Goal: Complete application form

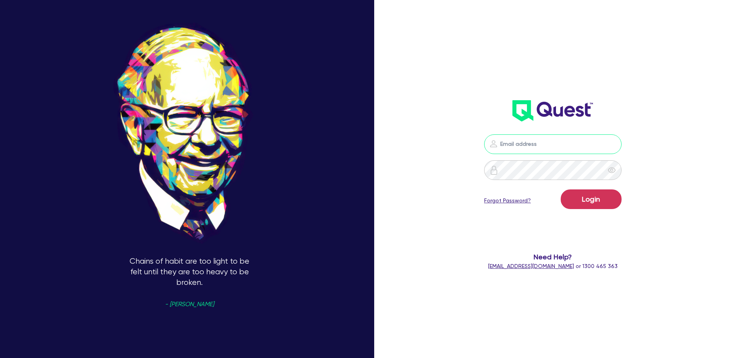
type input "[PERSON_NAME][EMAIL_ADDRESS][DOMAIN_NAME]"
click at [593, 194] on button "Login" at bounding box center [591, 199] width 61 height 20
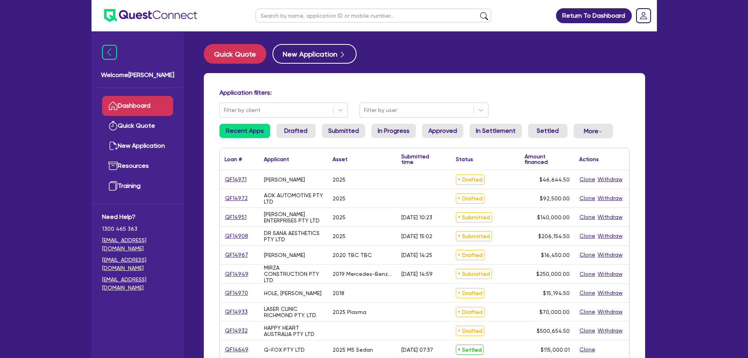
click at [322, 5] on ul at bounding box center [373, 15] width 251 height 31
click at [323, 11] on input "text" at bounding box center [374, 16] width 236 height 14
paste input "QF12374"
type input "QF12374"
click at [478, 12] on button "submit" at bounding box center [484, 17] width 13 height 11
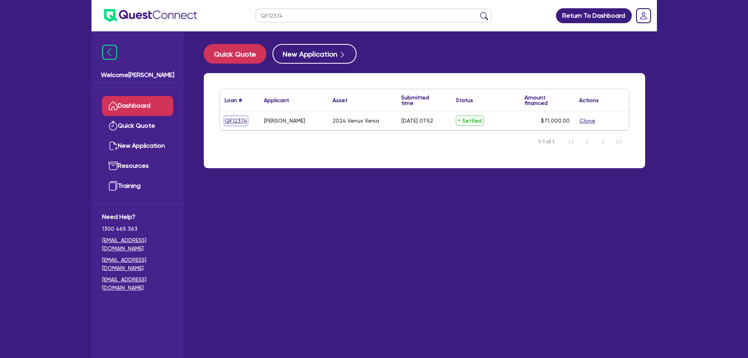
click at [240, 120] on link "QF12374" at bounding box center [236, 120] width 23 height 9
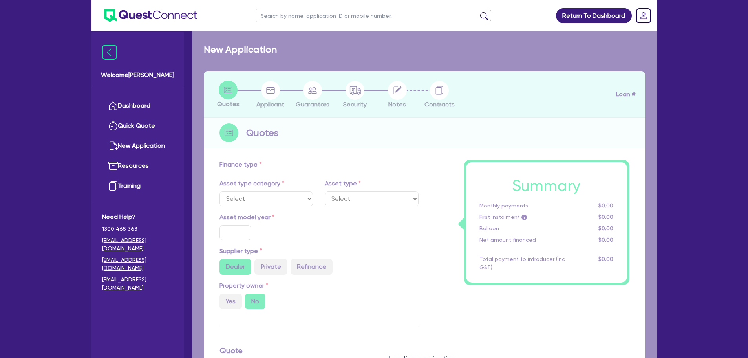
select select "TERTIARY_ASSETS"
type input "2024"
radio input "true"
type input "121,000"
type input "50,000"
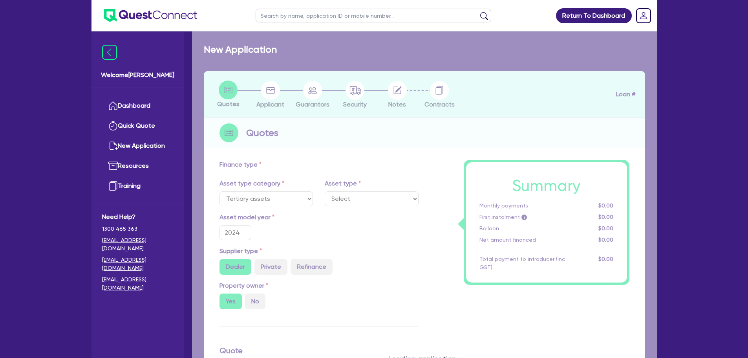
type input "4.5"
type input "3,195"
type input "14.5"
type input "495"
select select "OTHER_TERTIARY"
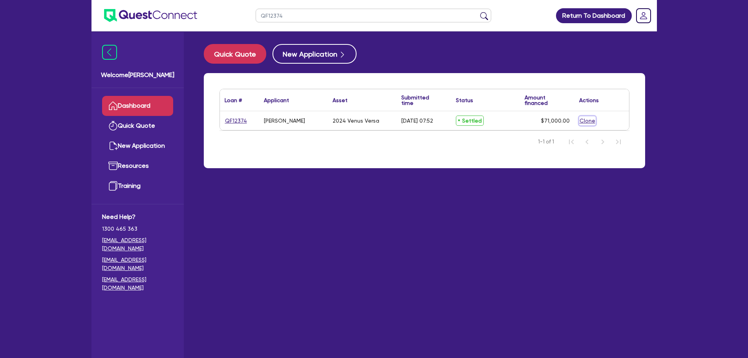
click at [581, 121] on button "Clone" at bounding box center [587, 120] width 16 height 9
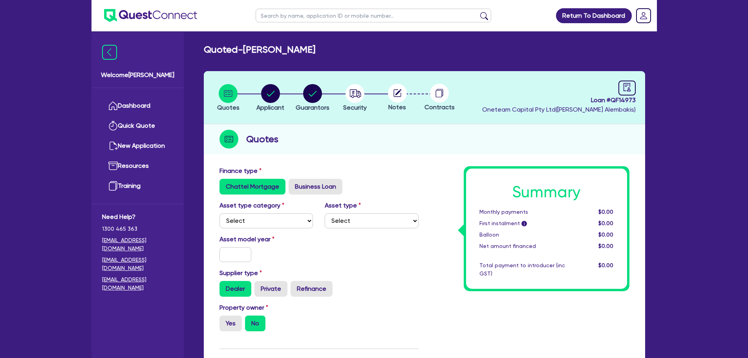
click at [284, 228] on div "Asset type category Select Cars and light trucks Primary assets Secondary asset…" at bounding box center [319, 218] width 211 height 34
click at [395, 190] on div "Chattel Mortgage Business Loan" at bounding box center [319, 187] width 199 height 16
click at [290, 223] on select "Select Cars and light trucks Primary assets Secondary assets Tertiary assets" at bounding box center [267, 220] width 94 height 15
select select "TERTIARY_ASSETS"
click at [220, 213] on select "Select Cars and light trucks Primary assets Secondary assets Tertiary assets" at bounding box center [267, 220] width 94 height 15
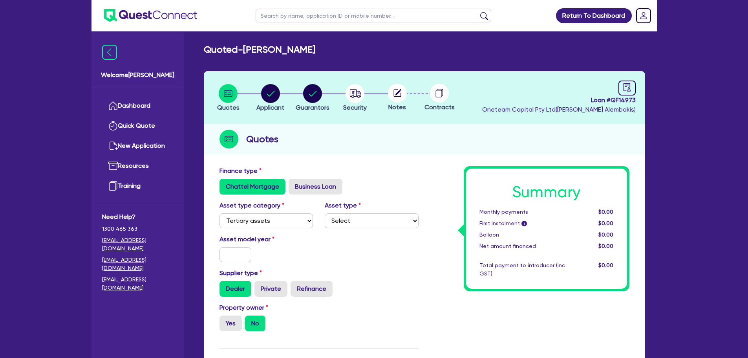
click at [364, 174] on div "Finance type Chattel Mortgage Business Loan" at bounding box center [319, 180] width 211 height 28
click at [373, 219] on select "Select Beauty equipment IT equipment IT software Watercraft Other" at bounding box center [372, 220] width 94 height 15
select select "BEAUTY_EQUIPMENT"
click at [325, 213] on select "Select Beauty equipment IT equipment IT software Watercraft Other" at bounding box center [372, 220] width 94 height 15
click at [391, 189] on div "Chattel Mortgage Business Loan" at bounding box center [319, 187] width 199 height 16
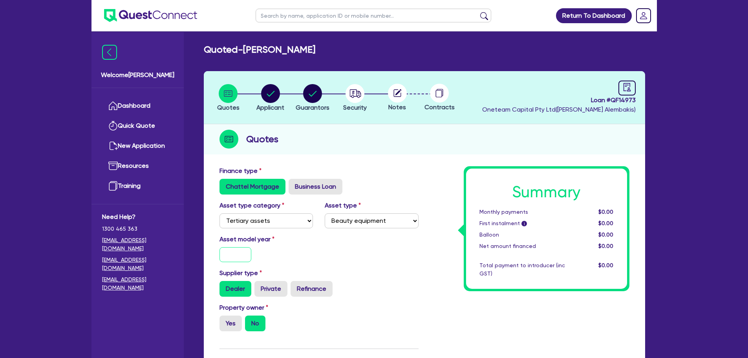
click at [243, 258] on input "text" at bounding box center [236, 254] width 32 height 15
type input "2025"
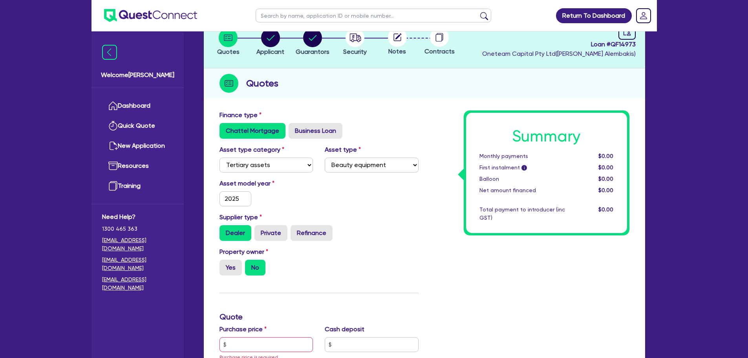
scroll to position [131, 0]
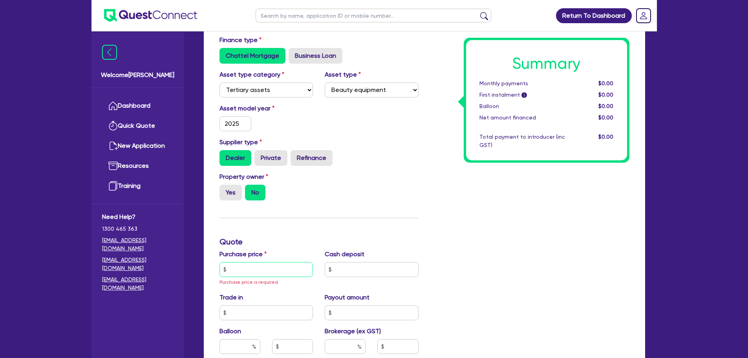
click at [287, 269] on input "text" at bounding box center [267, 269] width 94 height 15
type input "121,000"
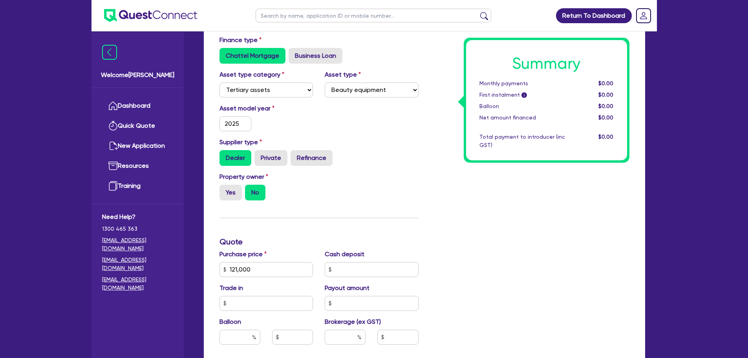
click at [410, 193] on div "Property owner Yes No" at bounding box center [319, 189] width 211 height 35
click at [227, 194] on label "Yes" at bounding box center [231, 193] width 22 height 16
click at [225, 190] on input "Yes" at bounding box center [222, 187] width 5 height 5
radio input "true"
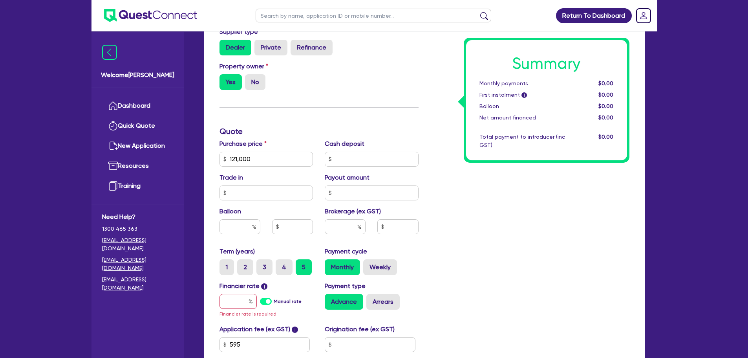
scroll to position [313, 0]
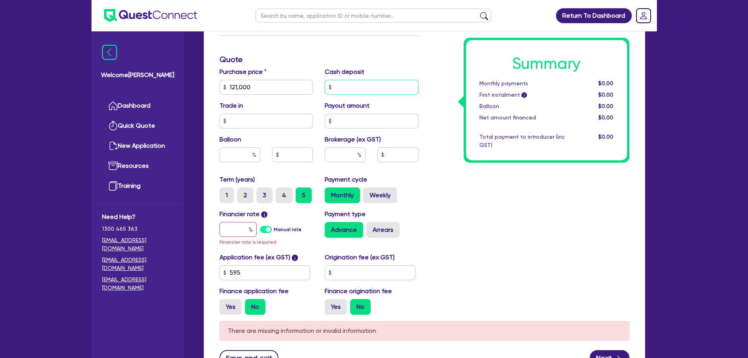
click at [379, 85] on input "text" at bounding box center [372, 87] width 94 height 15
type input "50,000"
click at [588, 291] on div "Summary Monthly payments $0.00 First instalment i $0.00 Balloon $0.00 Net amoun…" at bounding box center [530, 87] width 211 height 468
click at [339, 156] on input "text" at bounding box center [345, 154] width 41 height 15
type input "4.5"
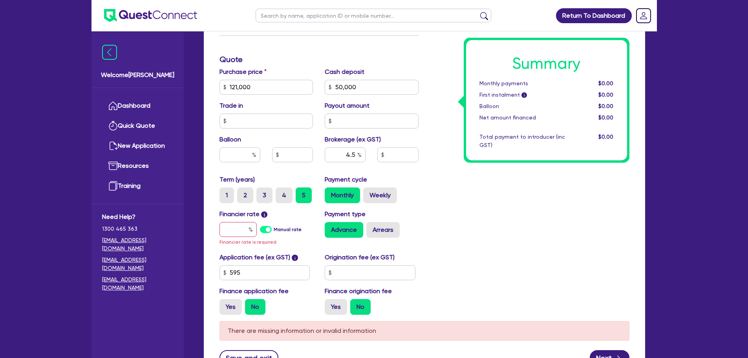
click at [503, 210] on div "Summary Monthly payments $0.00 First instalment i $0.00 Balloon $0.00 Net amoun…" at bounding box center [530, 87] width 211 height 468
click at [394, 152] on input "text" at bounding box center [397, 154] width 41 height 15
type input "3,195"
click at [541, 210] on div "Summary Monthly payments $0.00 First instalment i $0.00 Balloon $0.00 Net amoun…" at bounding box center [530, 87] width 211 height 468
click at [239, 233] on input "text" at bounding box center [238, 229] width 37 height 15
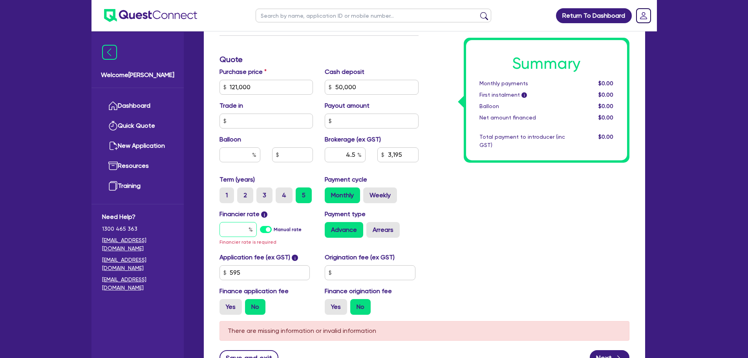
type input "1"
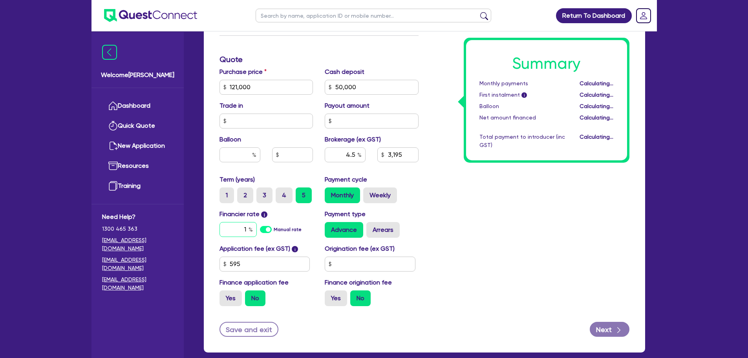
type input "3,195"
type input "14.5"
click at [465, 209] on div "Summary Monthly payments $1,272.68 First instalment i $1,927.18 Balloon $0.00 N…" at bounding box center [530, 82] width 211 height 459
click at [610, 326] on button "Next" at bounding box center [610, 329] width 40 height 15
type input "3,195"
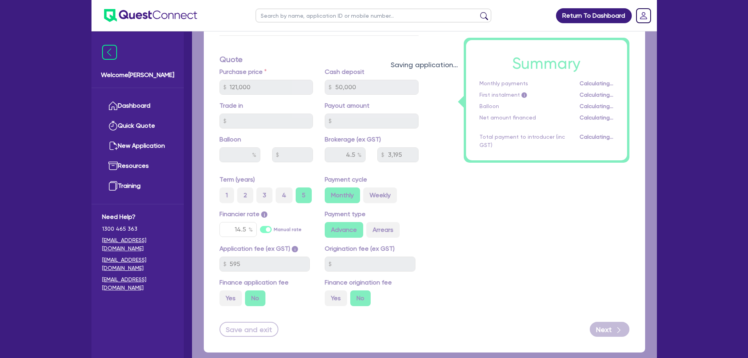
select select "SOLE_TRADER"
select select "HEALTH_BEAUTY"
select select "OTHER_HEALTH_BEAUTY"
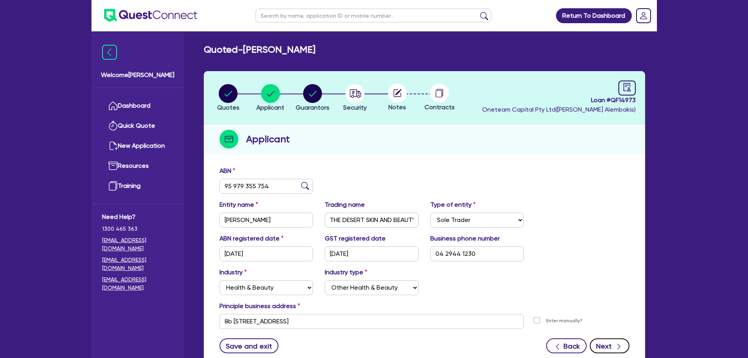
click at [602, 342] on button "Next" at bounding box center [610, 345] width 40 height 15
select select "MRS"
select select "QLD"
select select "MARRIED"
select select "PROPERTY"
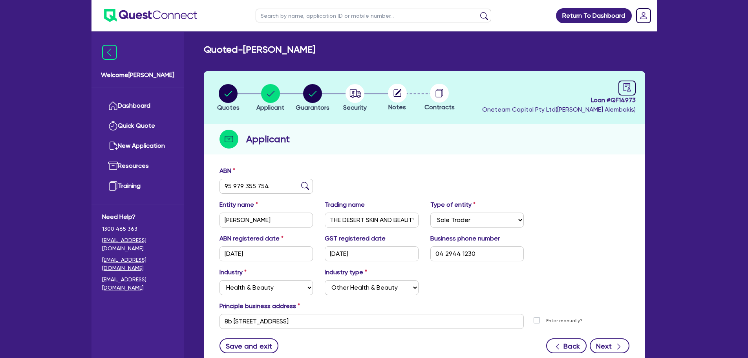
select select "VEHICLE"
select select "CASH"
select select "MORTGAGE"
select select "VEHICLE_LOAN"
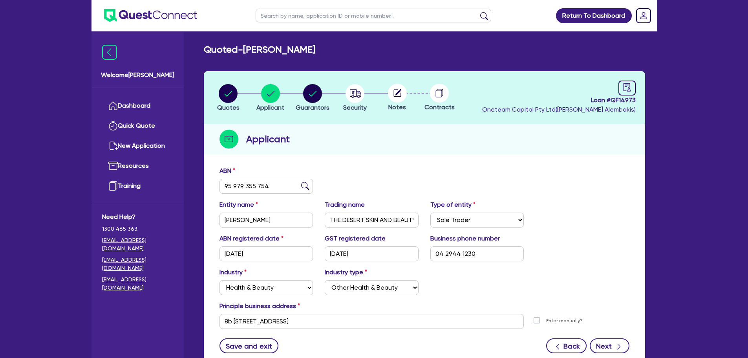
select select "VEHICLE_LOAN"
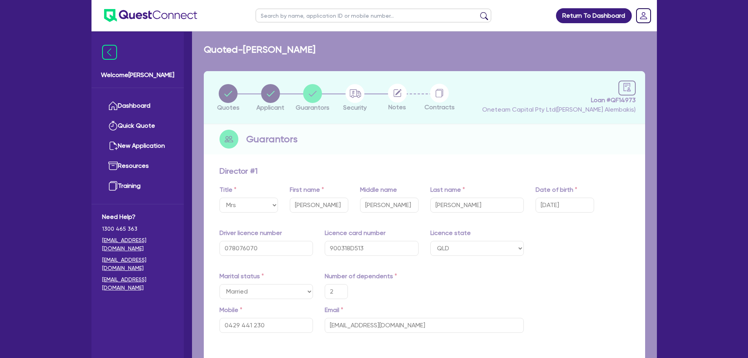
type input "2"
type input "0429 441 230"
type input "750,000"
type input "20,000"
type input "30,000"
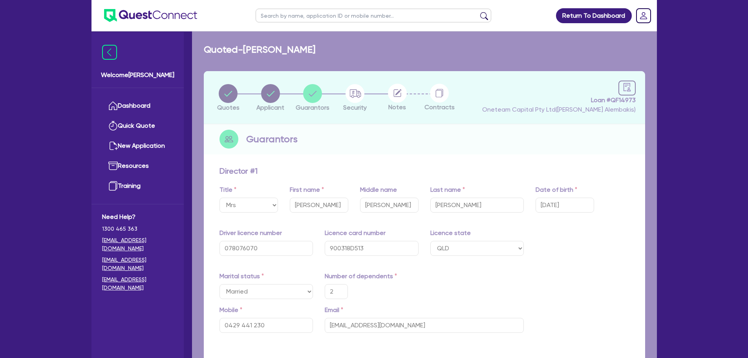
type input "56,000"
type input "352,000"
type input "2,020"
type input "10,000"
type input "25,000"
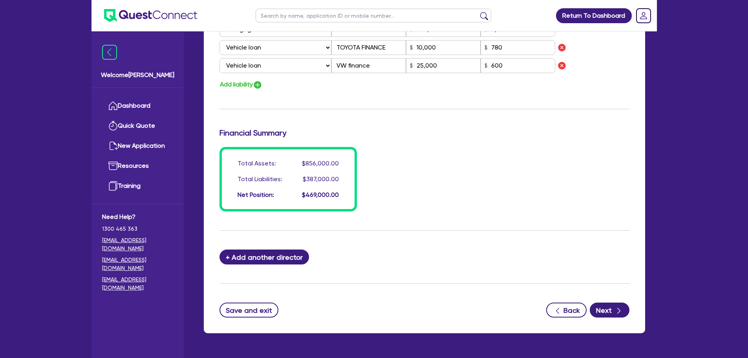
scroll to position [560, 0]
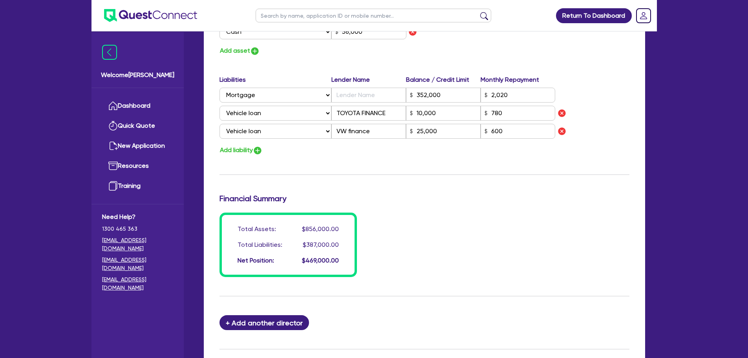
click at [250, 151] on button "Add liability" at bounding box center [241, 150] width 43 height 11
type input "2"
type input "0429 441 230"
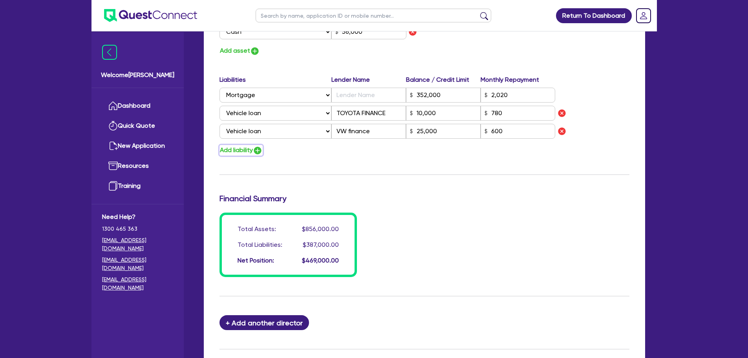
type input "750,000"
type input "20,000"
type input "30,000"
type input "56,000"
type input "352,000"
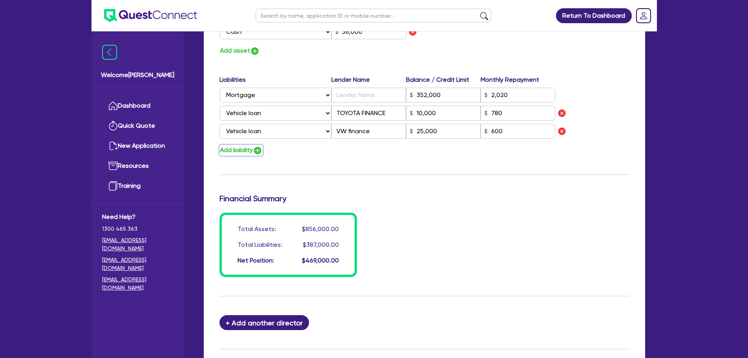
type input "2,020"
type input "10,000"
type input "25,000"
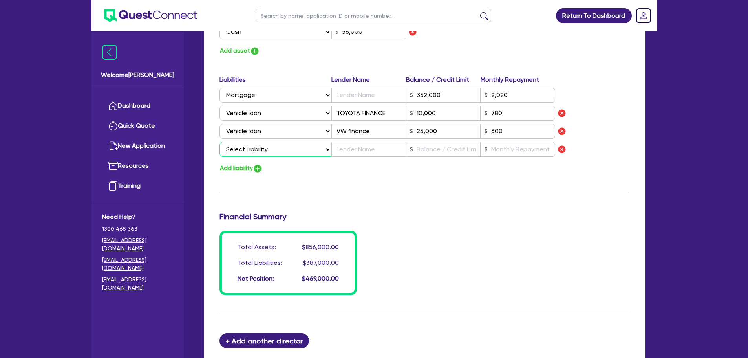
click at [264, 153] on select "Select Liability Credit card Mortgage Investment property loan Vehicle loan Tru…" at bounding box center [276, 149] width 112 height 15
select select "EQUIPMENT_LOAN"
click at [220, 142] on select "Select Liability Credit card Mortgage Investment property loan Vehicle loan Tru…" at bounding box center [276, 149] width 112 height 15
type input "2"
type input "0429 441 230"
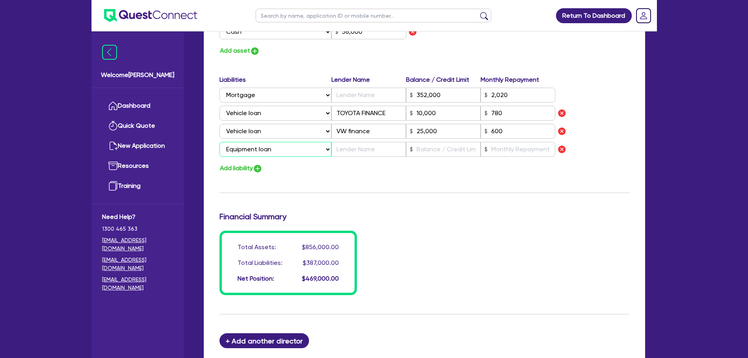
type input "750,000"
type input "20,000"
type input "30,000"
type input "56,000"
type input "352,000"
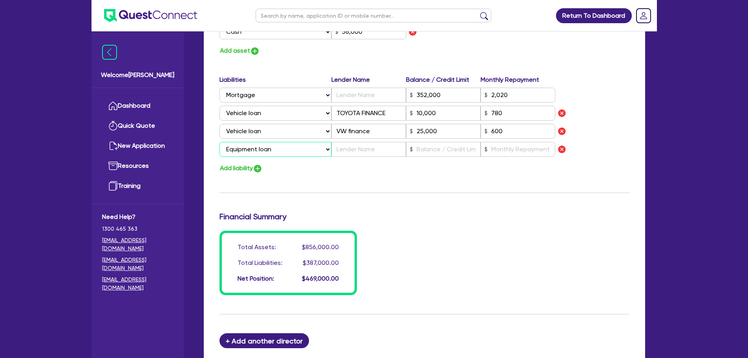
type input "2,020"
type input "10,000"
type input "25,000"
click at [350, 154] on input "text" at bounding box center [368, 149] width 75 height 15
type input "2"
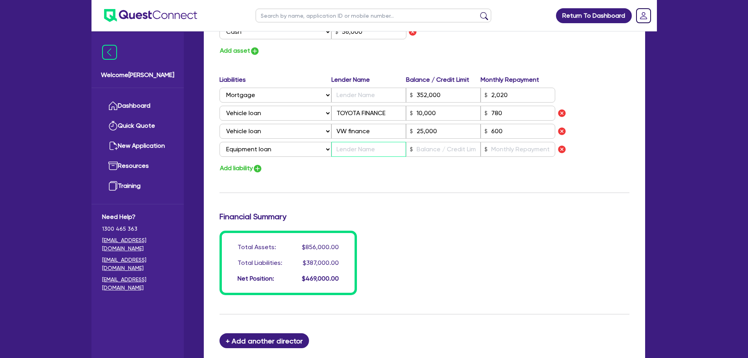
type input "0429 441 230"
type input "750,000"
type input "20,000"
type input "30,000"
type input "56,000"
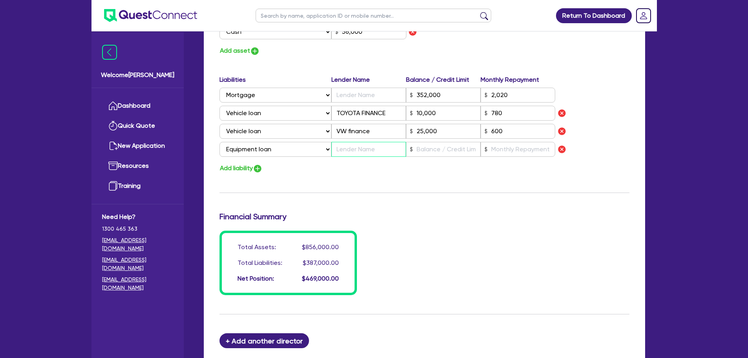
type input "352,000"
type input "2,020"
type input "10,000"
type input "25,000"
type input "F"
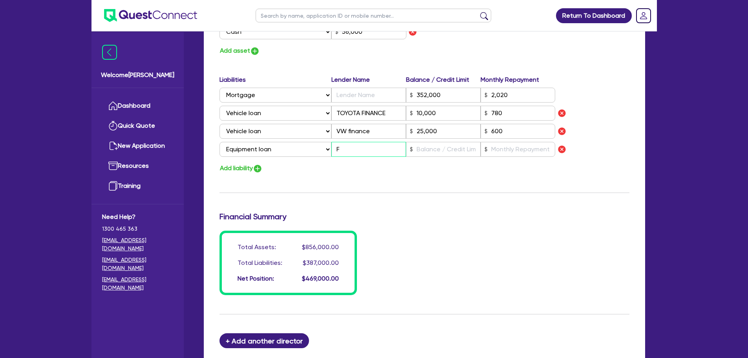
type input "2"
type input "0429 441 230"
type input "750,000"
type input "20,000"
type input "30,000"
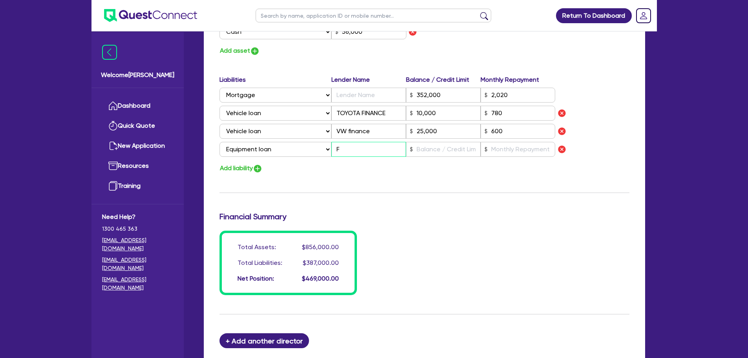
type input "56,000"
type input "352,000"
type input "2,020"
type input "10,000"
type input "25,000"
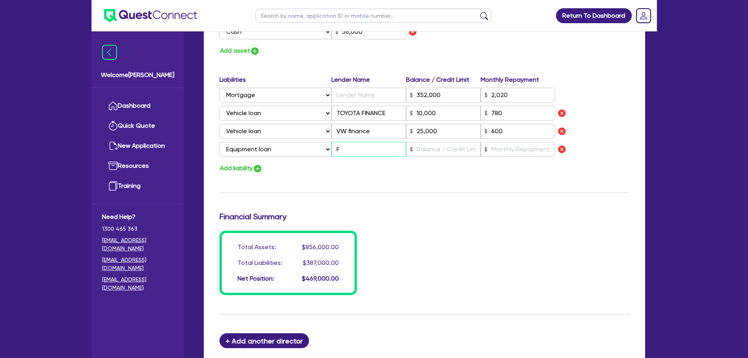
type input "Fl"
type input "2"
type input "0429 441 230"
type input "750,000"
type input "20,000"
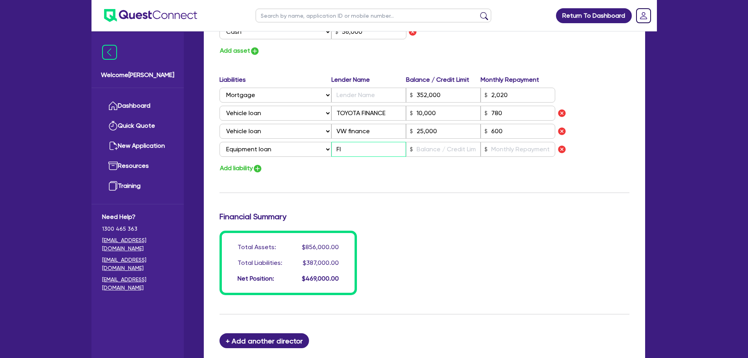
type input "30,000"
type input "56,000"
type input "352,000"
type input "2,020"
type input "10,000"
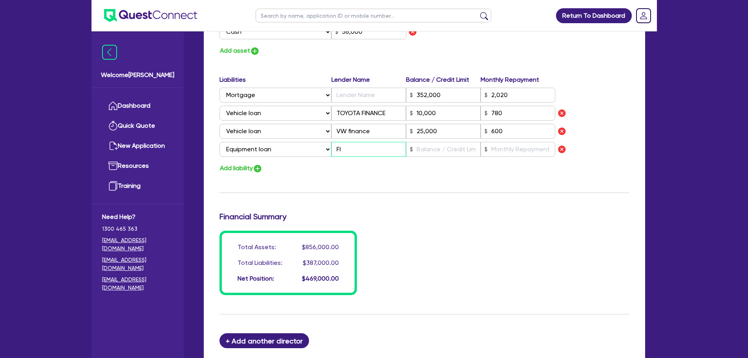
type input "25,000"
type input "Fle"
type input "2"
type input "0429 441 230"
type input "750,000"
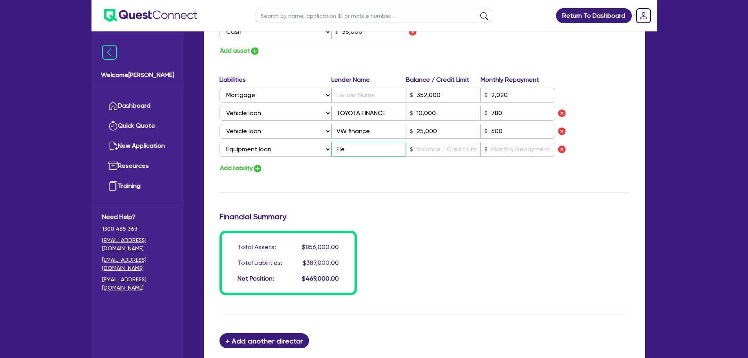
type input "20,000"
type input "30,000"
type input "56,000"
type input "352,000"
type input "2,020"
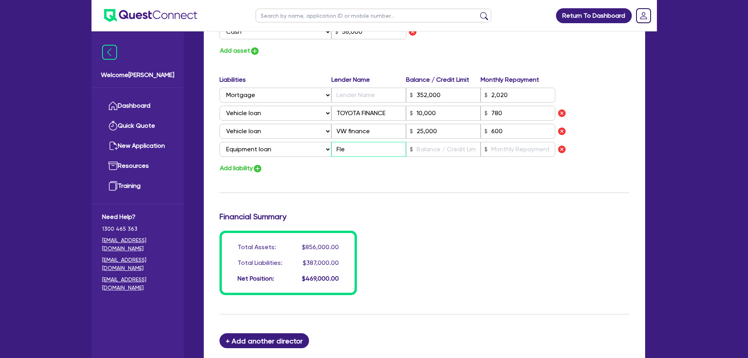
type input "10,000"
type input "25,000"
type input "Flexi"
type input "2"
type input "0429 441 230"
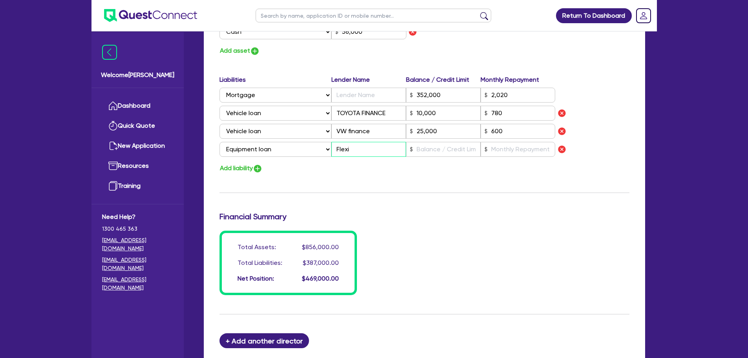
type input "750,000"
type input "20,000"
type input "30,000"
type input "56,000"
type input "352,000"
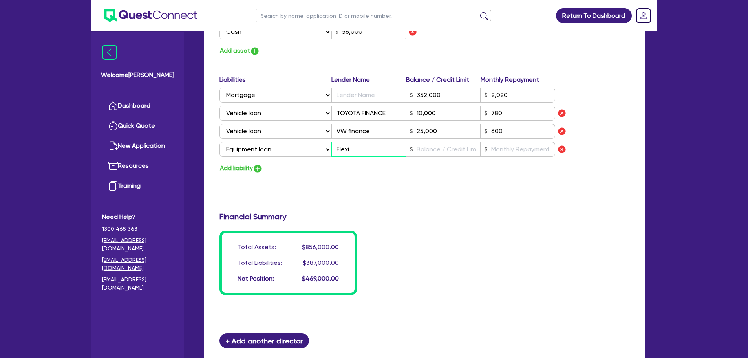
type input "2,020"
type input "10,000"
type input "25,000"
type input "Flexi"
click at [426, 152] on input "text" at bounding box center [443, 149] width 75 height 15
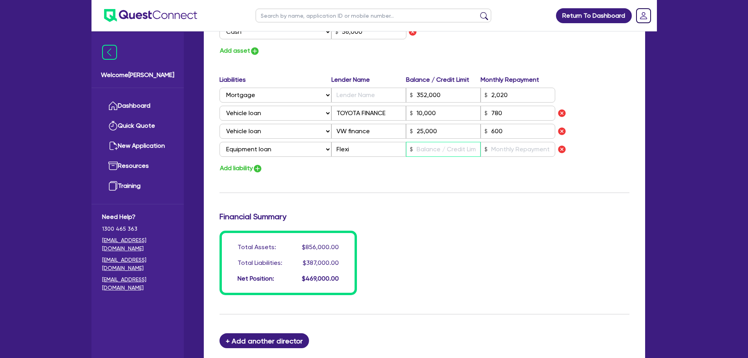
type input "2"
type input "0429 441 230"
type input "750,000"
type input "20,000"
type input "30,000"
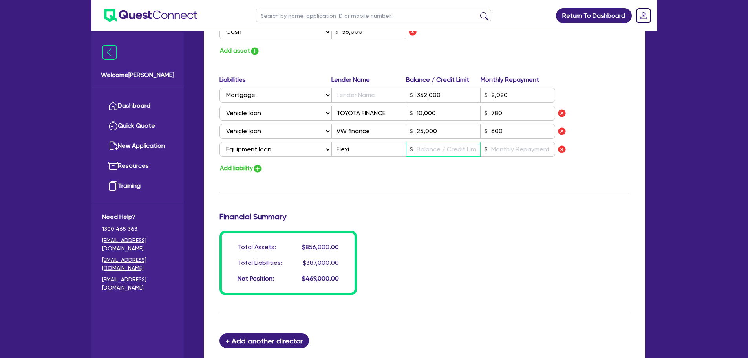
type input "56,000"
type input "352,000"
type input "2,020"
type input "10,000"
type input "25,000"
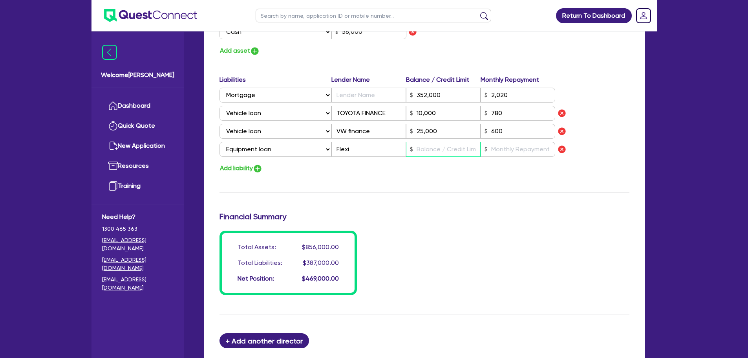
type input "1"
type input "2"
type input "0429 441 230"
type input "750,000"
type input "20,000"
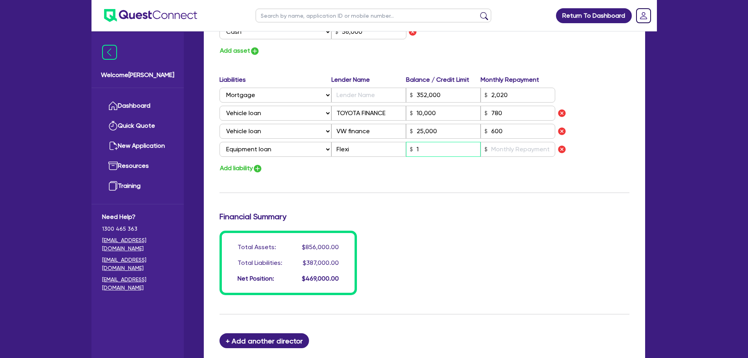
type input "30,000"
type input "56,000"
type input "352,000"
type input "2,020"
type input "10,000"
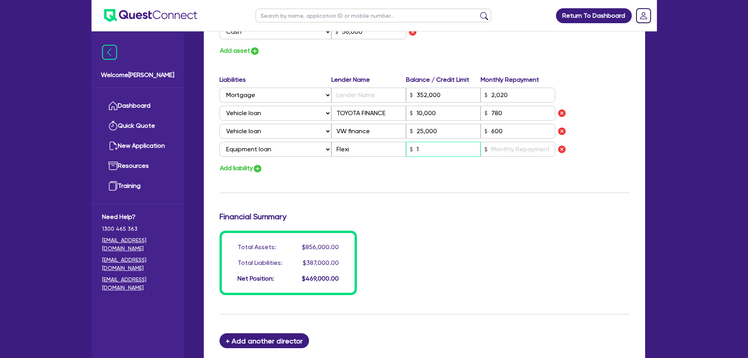
type input "25,000"
type input "16"
type input "2"
type input "0429 441 230"
type input "750,000"
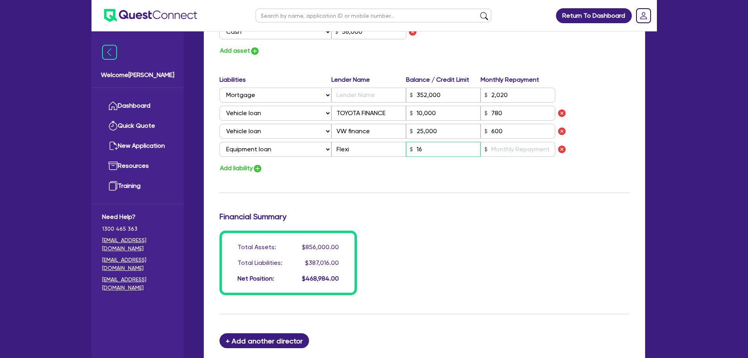
type input "20,000"
type input "30,000"
type input "56,000"
type input "352,000"
type input "2,020"
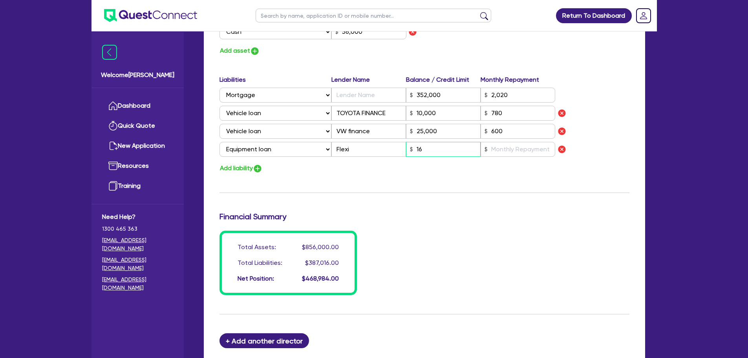
type input "10,000"
type input "25,000"
type input "1"
type input "2"
type input "0429 441 230"
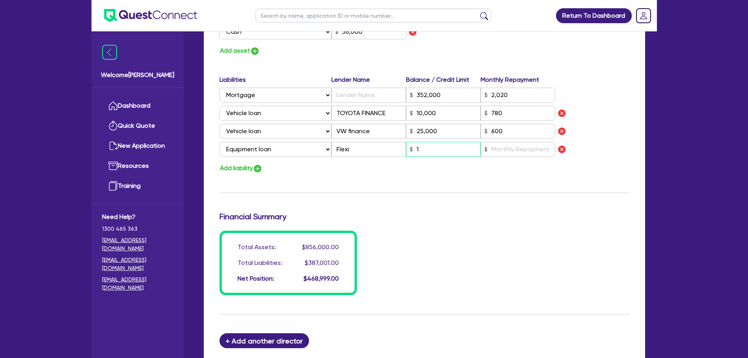
type input "750,000"
type input "20,000"
type input "30,000"
type input "56,000"
type input "352,000"
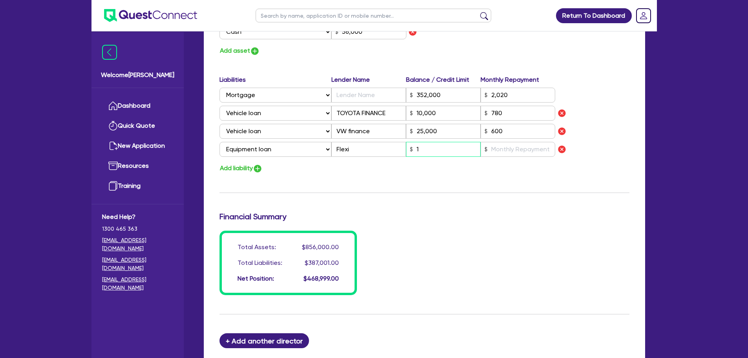
type input "2,020"
type input "10,000"
type input "25,000"
type input "2"
type input "0429 441 230"
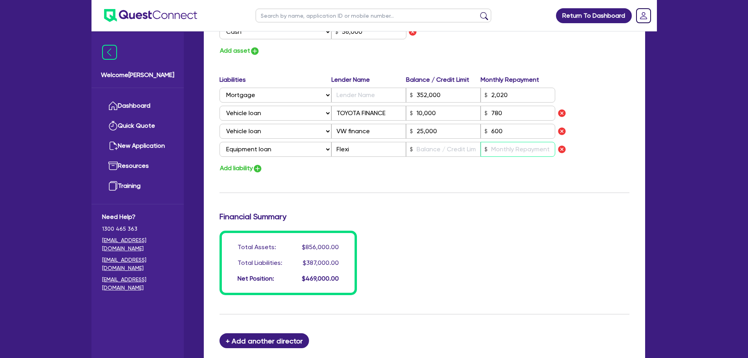
type input "750,000"
type input "20,000"
type input "30,000"
type input "56,000"
type input "352,000"
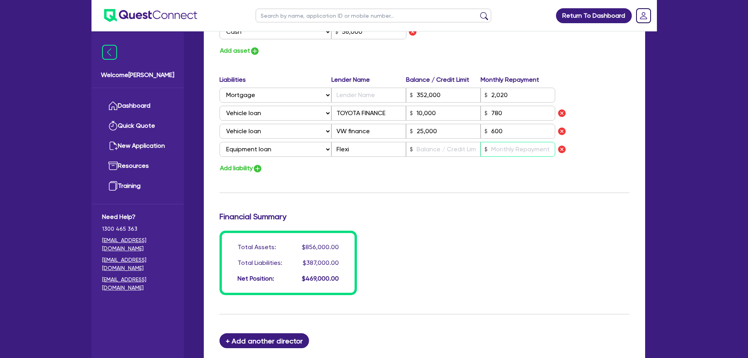
type input "2,020"
type input "10,000"
type input "25,000"
type input "1"
type input "2"
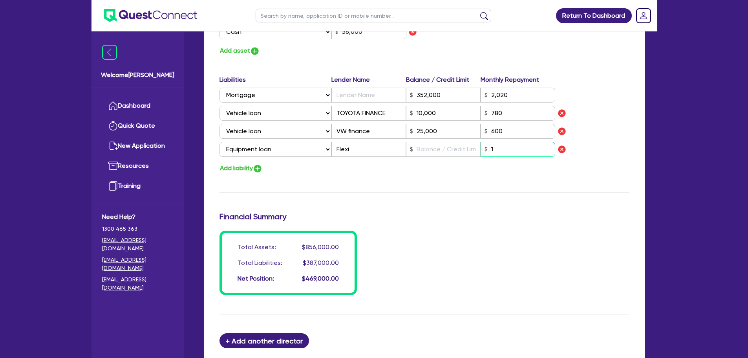
type input "0429 441 230"
type input "750,000"
type input "20,000"
type input "30,000"
type input "56,000"
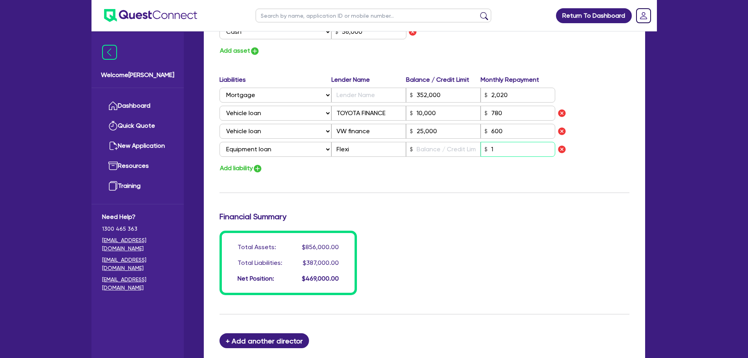
type input "352,000"
type input "2,020"
type input "10,000"
type input "25,000"
type input "16"
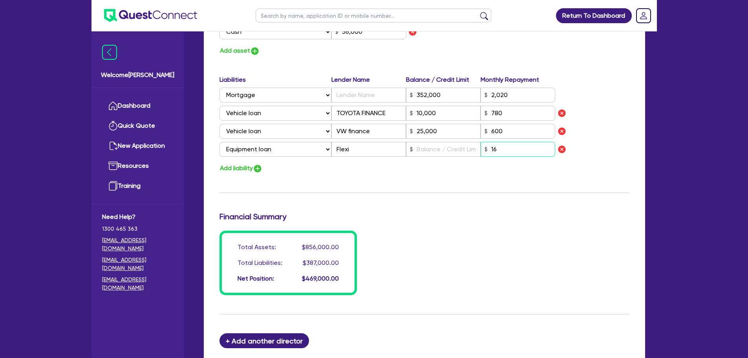
type input "2"
type input "0429 441 230"
type input "750,000"
type input "20,000"
type input "30,000"
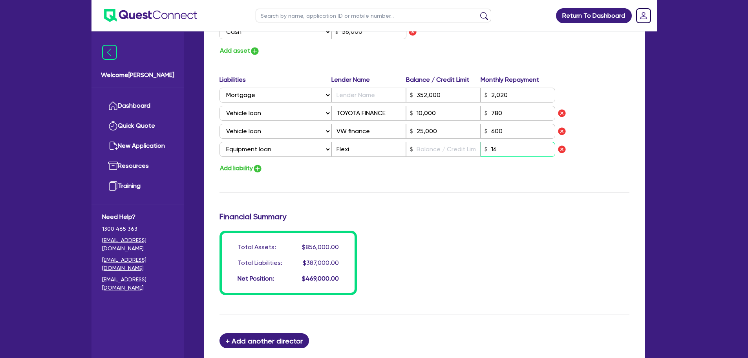
type input "56,000"
type input "352,000"
type input "2,020"
type input "10,000"
type input "25,000"
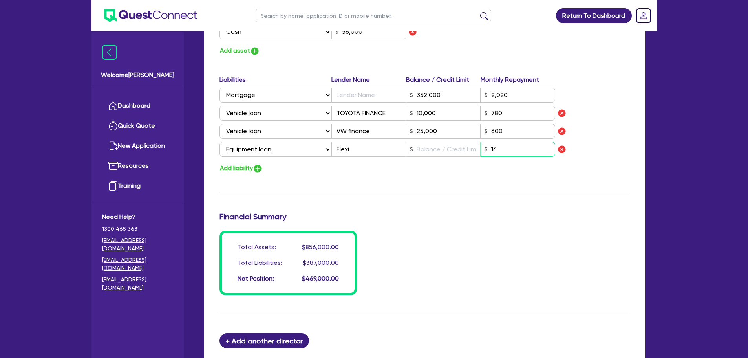
type input "160"
click at [418, 153] on input "text" at bounding box center [443, 149] width 75 height 15
click at [420, 213] on h3 "Financial Summary" at bounding box center [425, 216] width 410 height 9
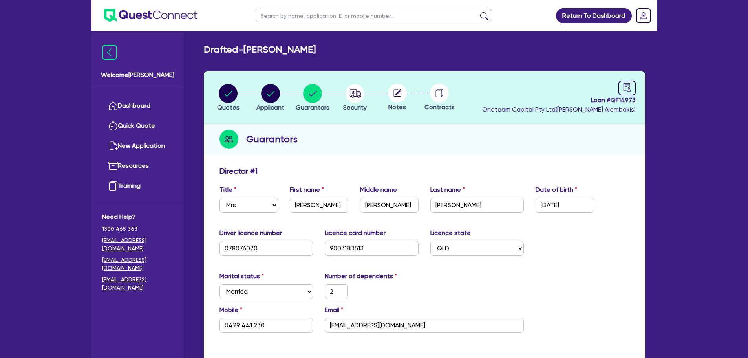
scroll to position [313, 0]
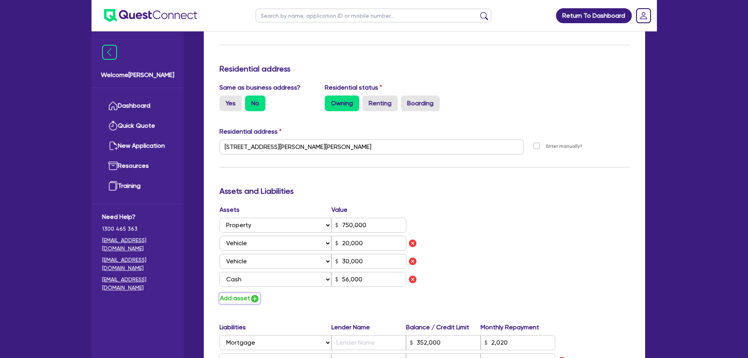
click at [249, 298] on button "Add asset" at bounding box center [240, 298] width 40 height 11
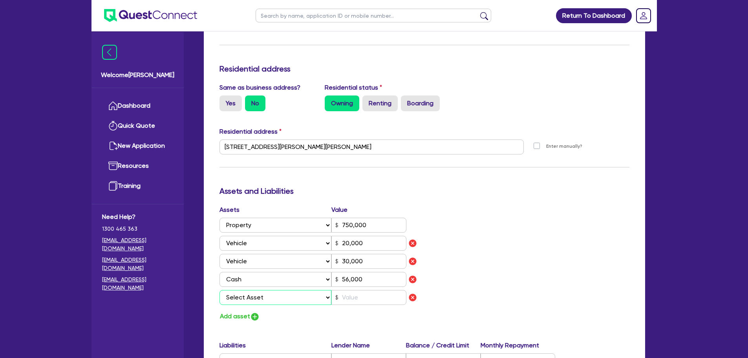
click at [258, 297] on select "Select Asset Cash Property Investment property Vehicle Truck Trailer Equipment …" at bounding box center [276, 297] width 112 height 15
click at [220, 290] on select "Select Asset Cash Property Investment property Vehicle Truck Trailer Equipment …" at bounding box center [276, 297] width 112 height 15
click at [363, 295] on input "text" at bounding box center [368, 297] width 75 height 15
click at [616, 232] on div "Assets Value Select Asset Cash Property Investment property Vehicle Truck Trail…" at bounding box center [425, 263] width 422 height 117
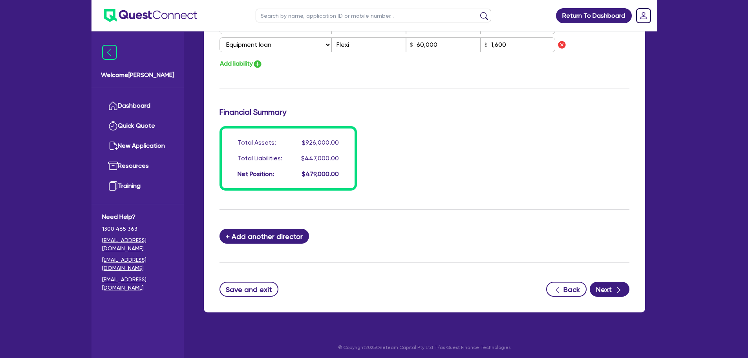
scroll to position [685, 0]
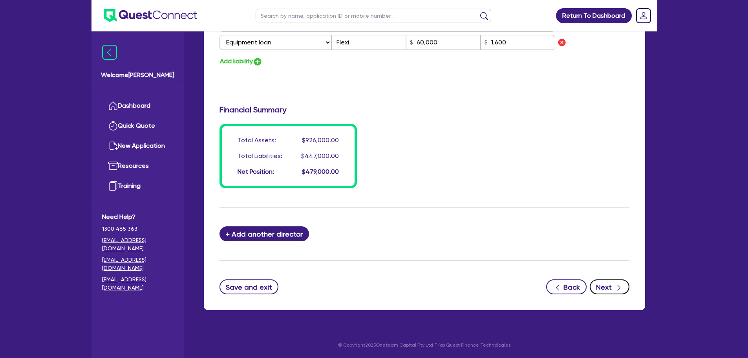
click at [616, 290] on icon "button" at bounding box center [619, 288] width 8 height 8
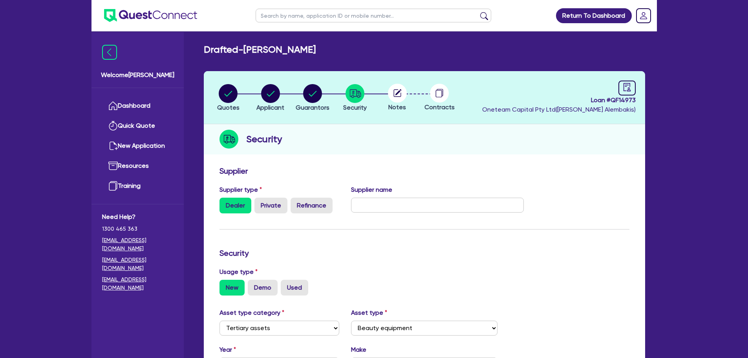
scroll to position [220, 0]
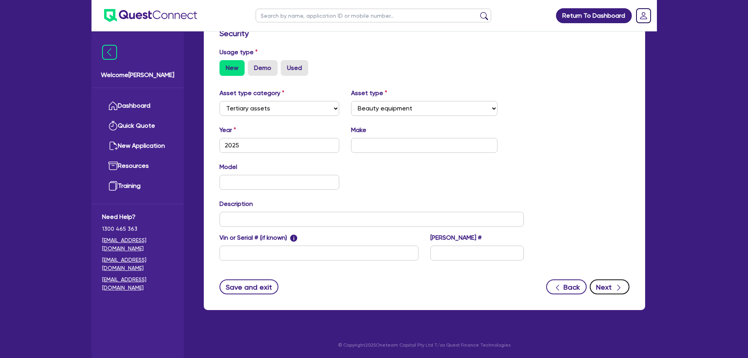
click at [617, 288] on icon "button" at bounding box center [619, 288] width 8 height 8
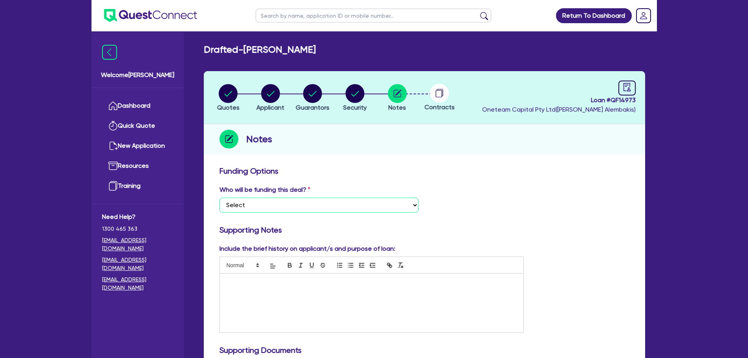
click at [362, 204] on select "Select I want Quest to fund 100% I will fund 100% I will co-fund with Quest Oth…" at bounding box center [319, 205] width 199 height 15
click at [220, 198] on select "Select I want Quest to fund 100% I will fund 100% I will co-fund with Quest Oth…" at bounding box center [319, 205] width 199 height 15
click at [579, 204] on div "Who will be funding this deal? Select I want Quest to fund 100% I will fund 100…" at bounding box center [425, 202] width 422 height 34
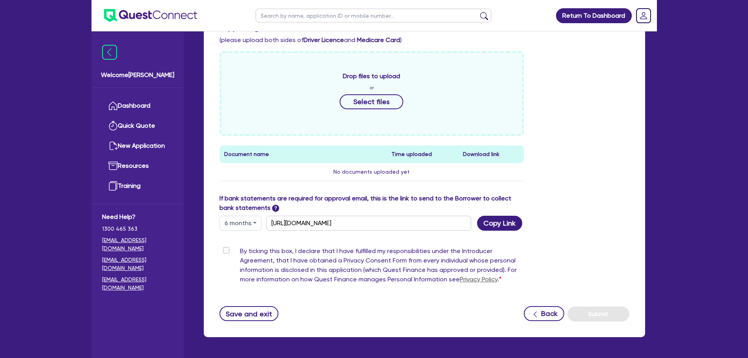
scroll to position [327, 0]
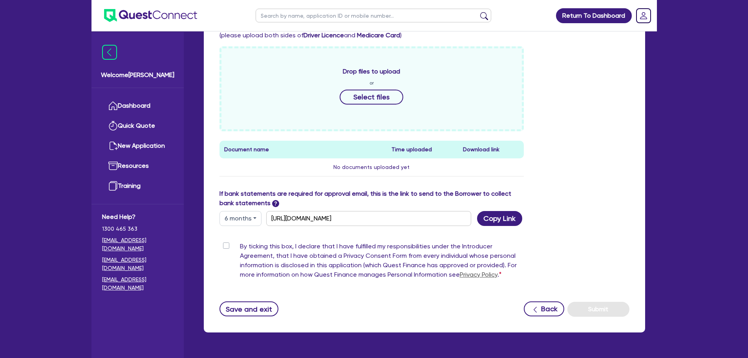
drag, startPoint x: 226, startPoint y: 246, endPoint x: 284, endPoint y: 240, distance: 57.7
click at [240, 246] on label "By ticking this box, I declare that I have fulfilled my responsibilities under …" at bounding box center [382, 262] width 284 height 41
click at [226, 246] on input "By ticking this box, I declare that I have fulfilled my responsibilities under …" at bounding box center [223, 245] width 6 height 7
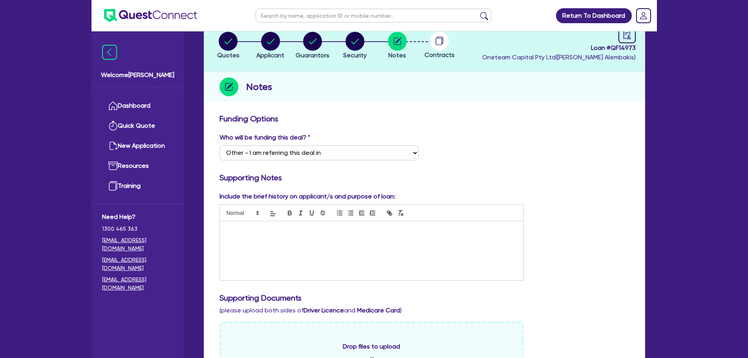
scroll to position [0, 0]
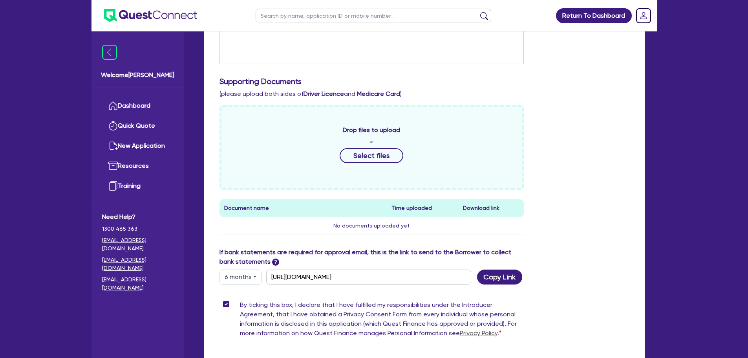
scroll to position [350, 0]
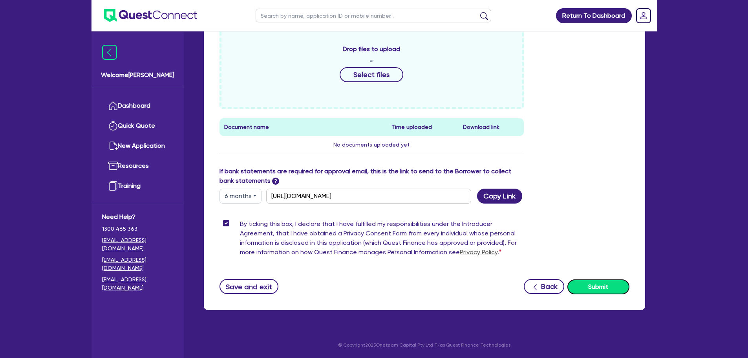
click at [602, 286] on button "Submit" at bounding box center [598, 286] width 62 height 15
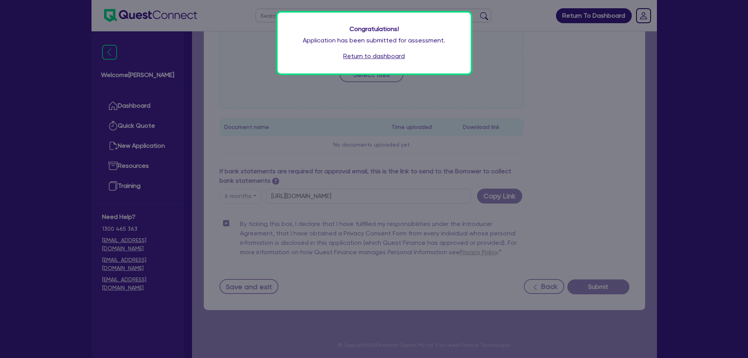
click at [387, 57] on link "Return to dashboard" at bounding box center [374, 55] width 62 height 9
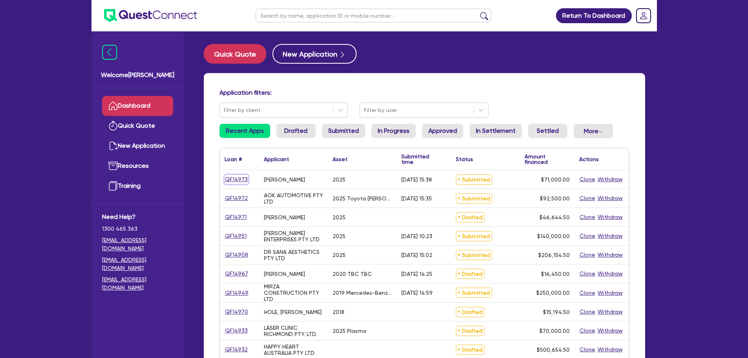
click at [244, 179] on link "QF14973" at bounding box center [237, 179] width 24 height 9
select select "TERTIARY_ASSETS"
select select "BEAUTY_EQUIPMENT"
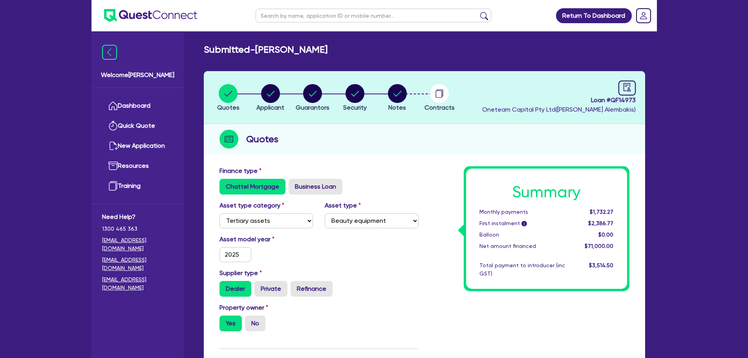
click at [615, 99] on span "Loan # QF14973" at bounding box center [559, 99] width 154 height 9
copy span "QF14973"
